Goal: Find specific page/section: Find specific page/section

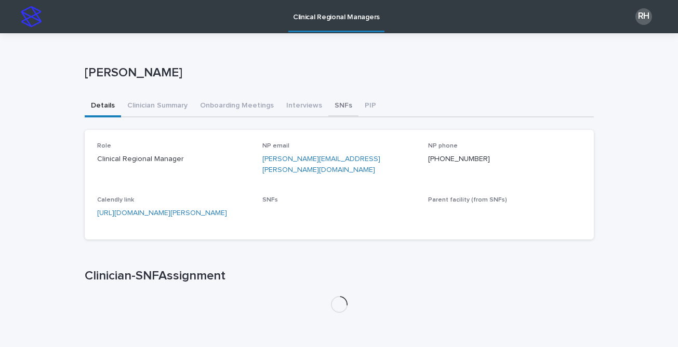
click at [330, 104] on button "SNFs" at bounding box center [343, 107] width 30 height 22
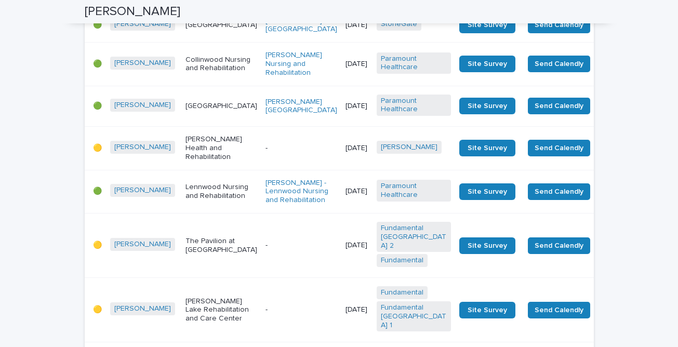
scroll to position [1822, 0]
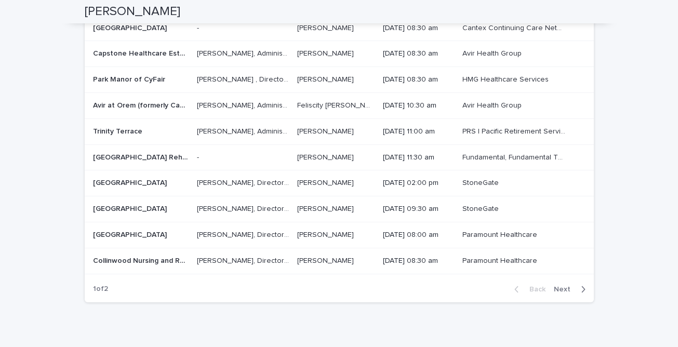
scroll to position [2377, 0]
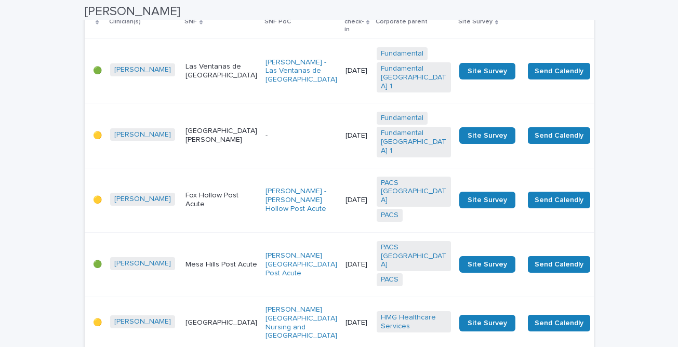
scroll to position [236, 0]
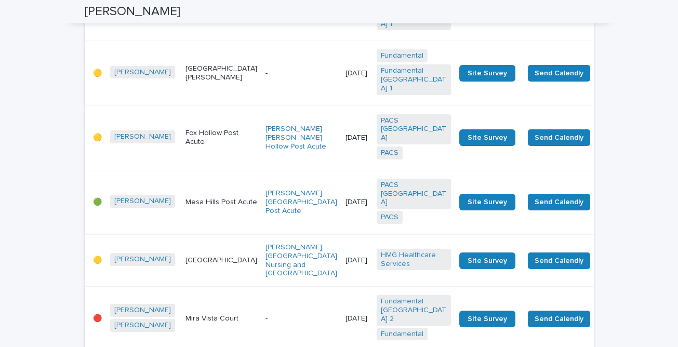
click at [345, 198] on p "[DATE]" at bounding box center [356, 202] width 23 height 9
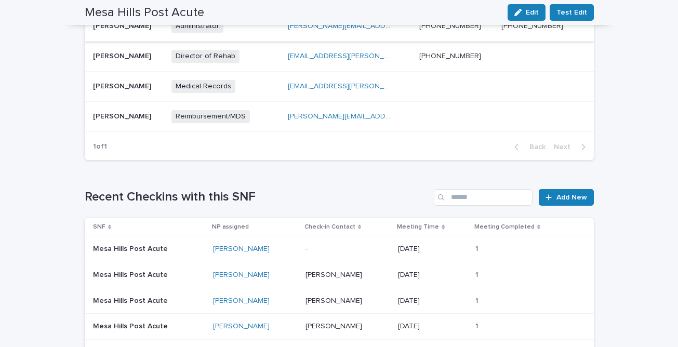
scroll to position [492, 0]
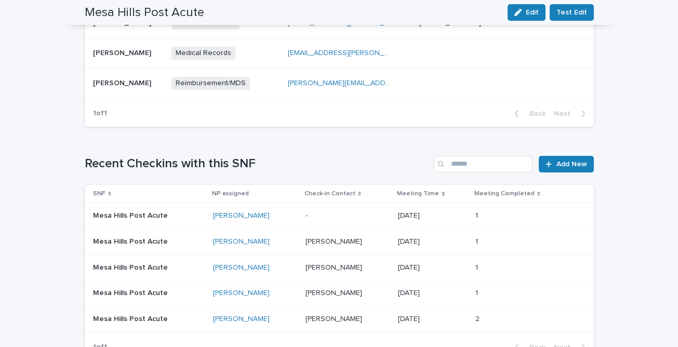
click at [315, 211] on p at bounding box center [347, 215] width 84 height 9
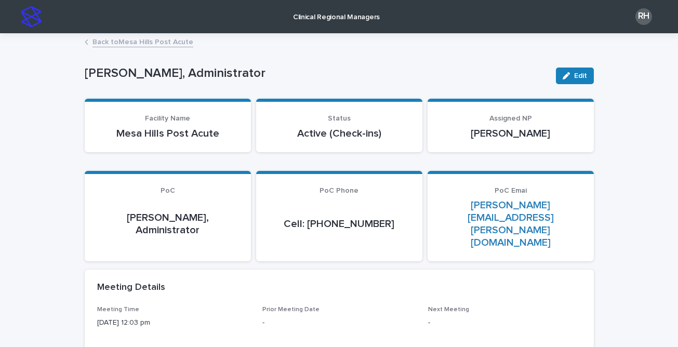
click at [174, 42] on link "Back to [GEOGRAPHIC_DATA] Post Acute" at bounding box center [142, 41] width 101 height 12
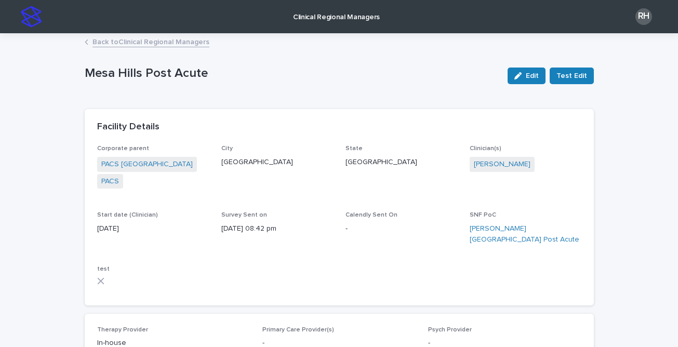
click at [163, 44] on link "Back to Clinical Regional Managers" at bounding box center [150, 41] width 117 height 12
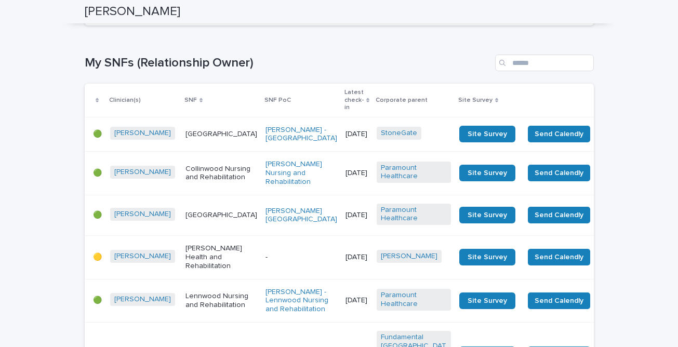
scroll to position [1708, 0]
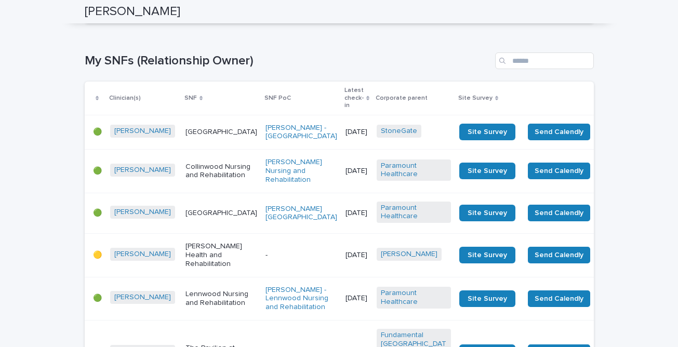
click at [566, 14] on span "Next" at bounding box center [564, 10] width 23 height 7
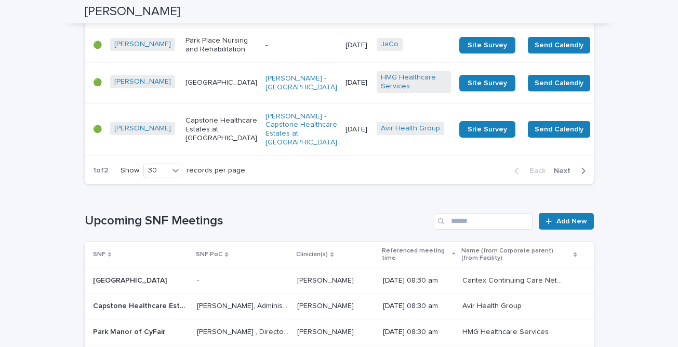
scroll to position [2122, 0]
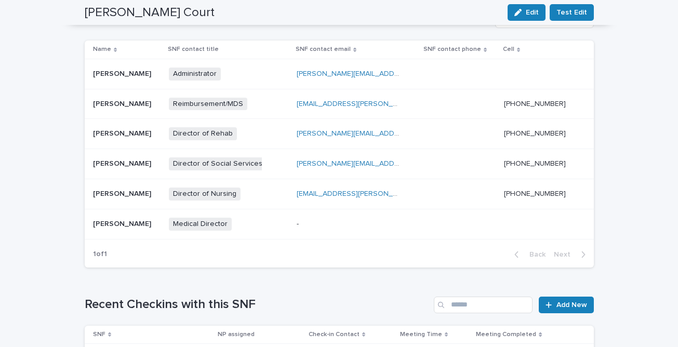
scroll to position [382, 0]
